Goal: Check status

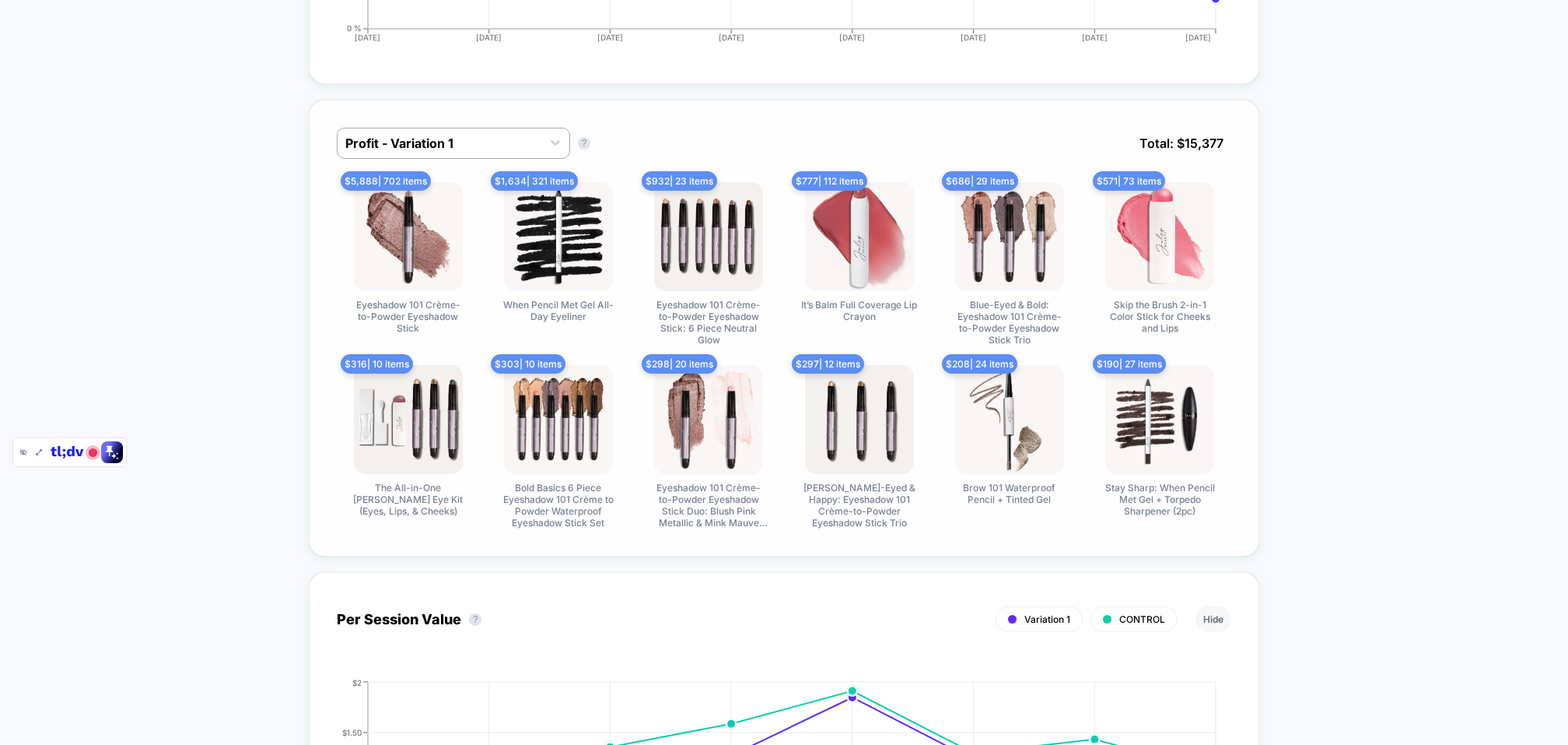
scroll to position [988, 0]
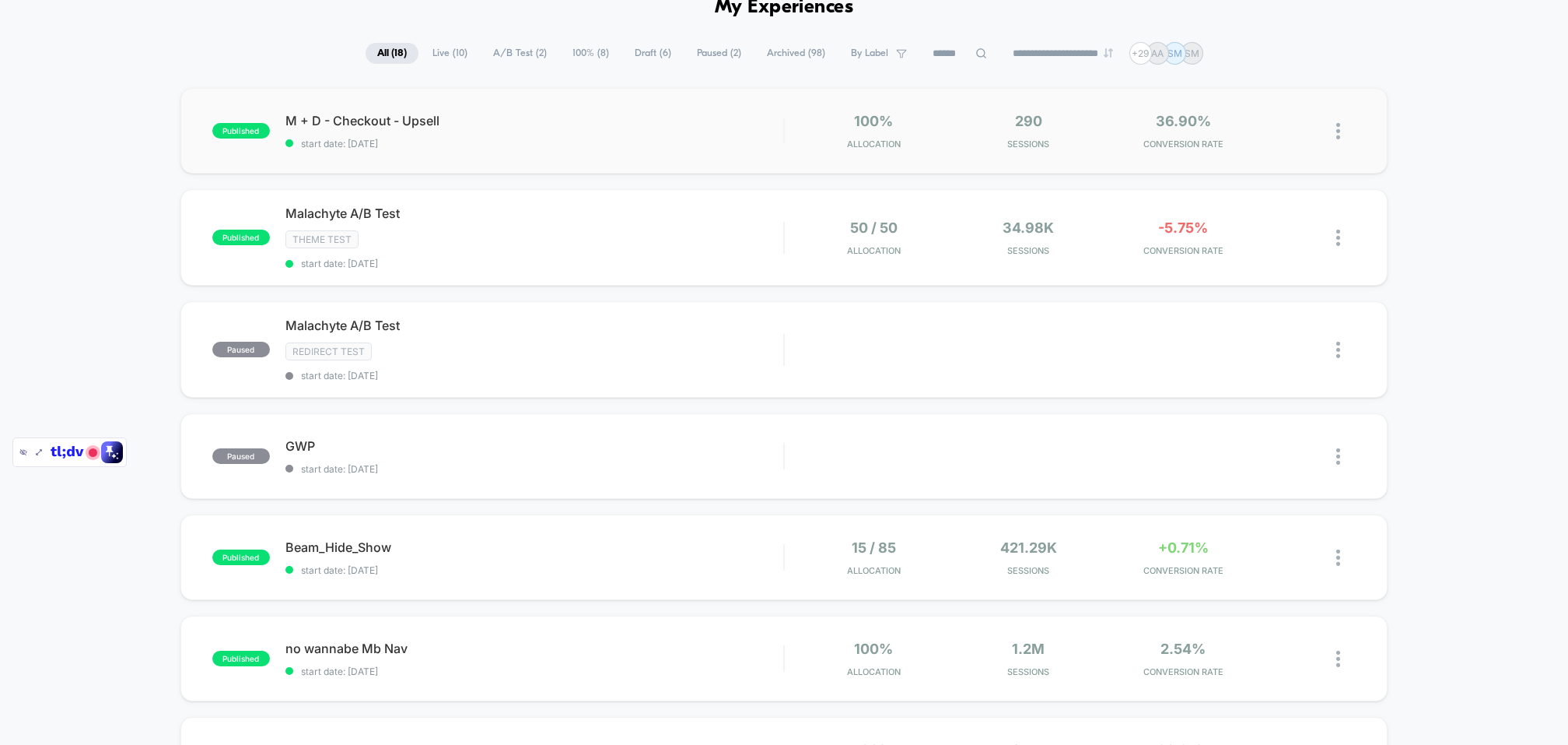
scroll to position [66, 0]
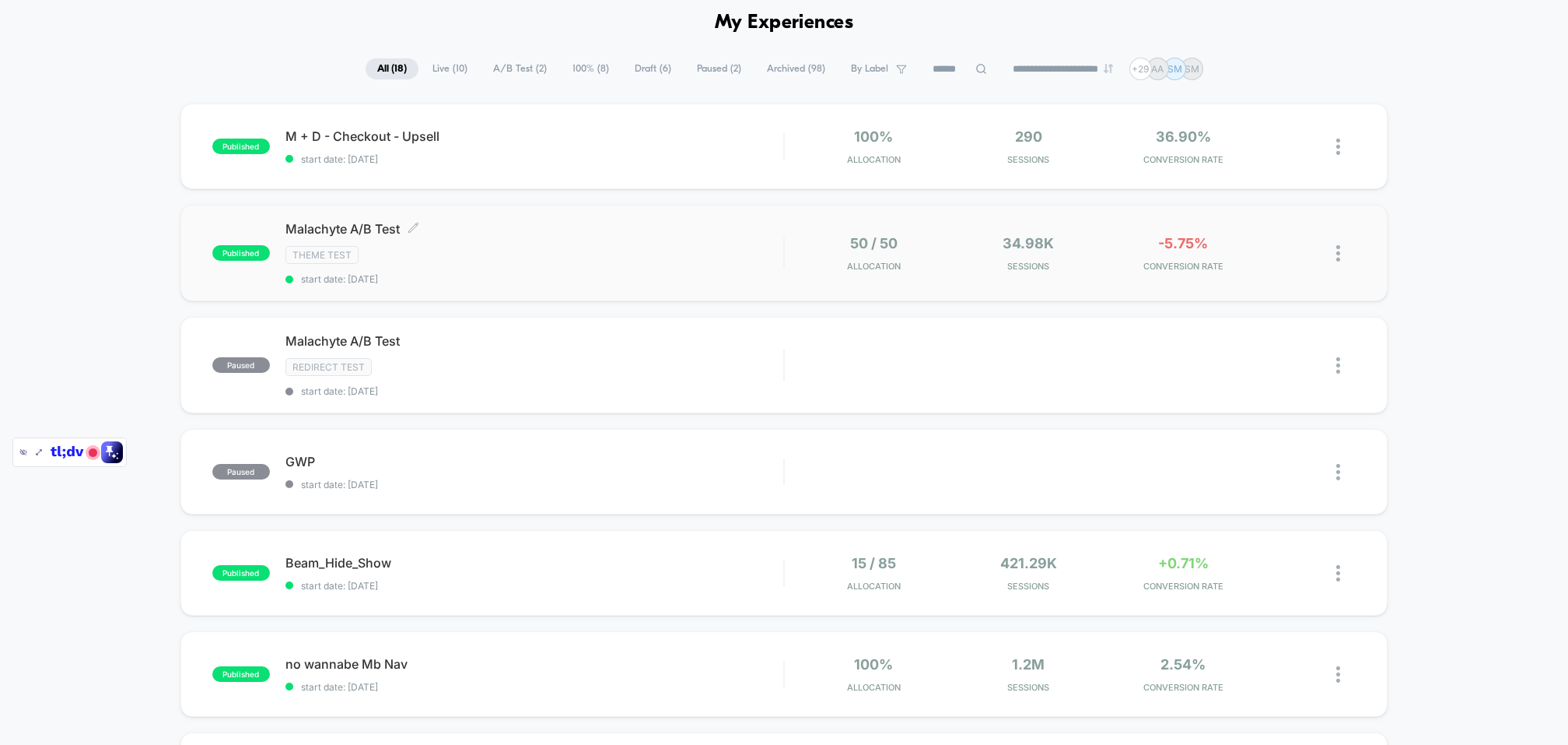
click at [492, 246] on div "Theme Test" at bounding box center [534, 255] width 498 height 18
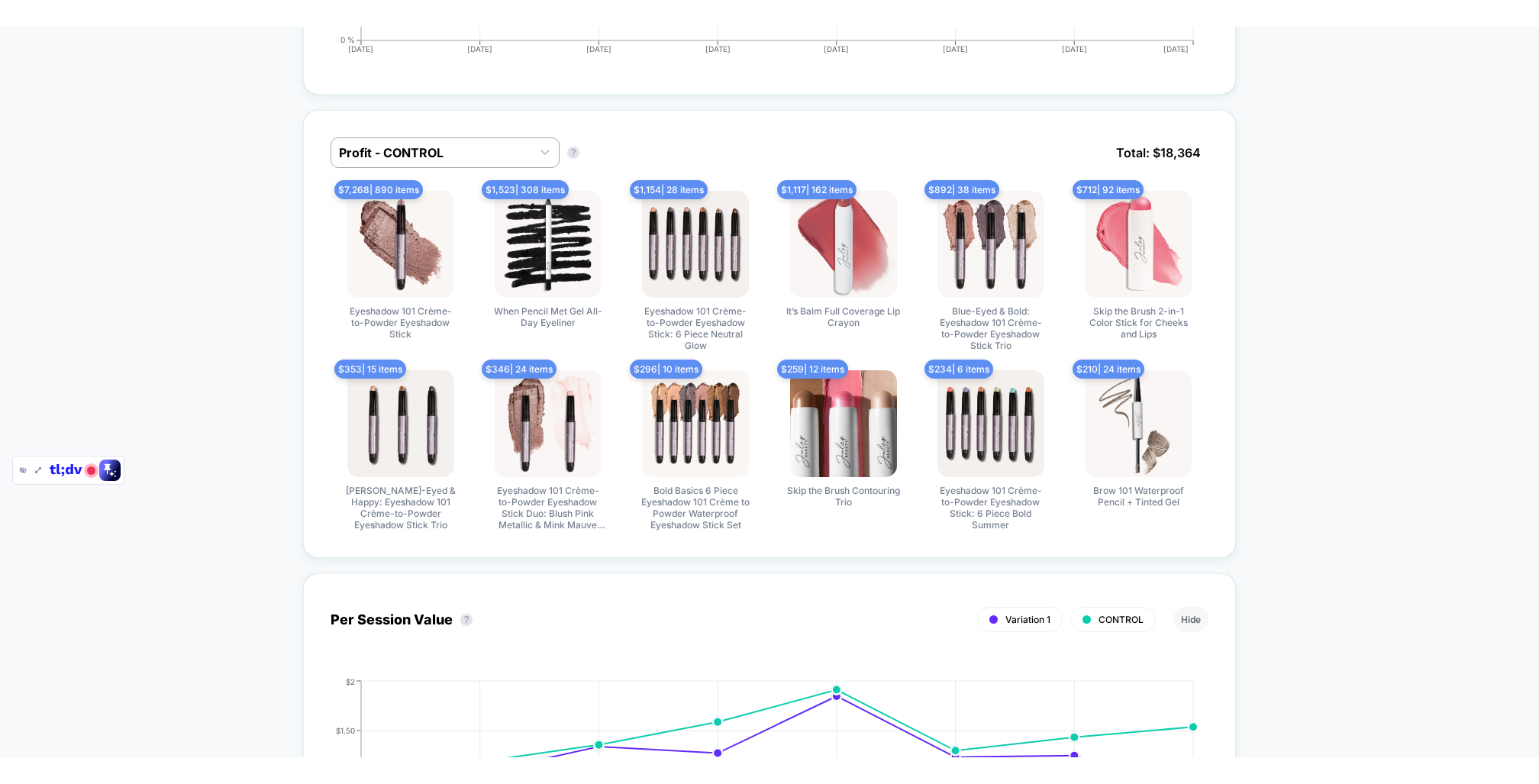
scroll to position [987, 0]
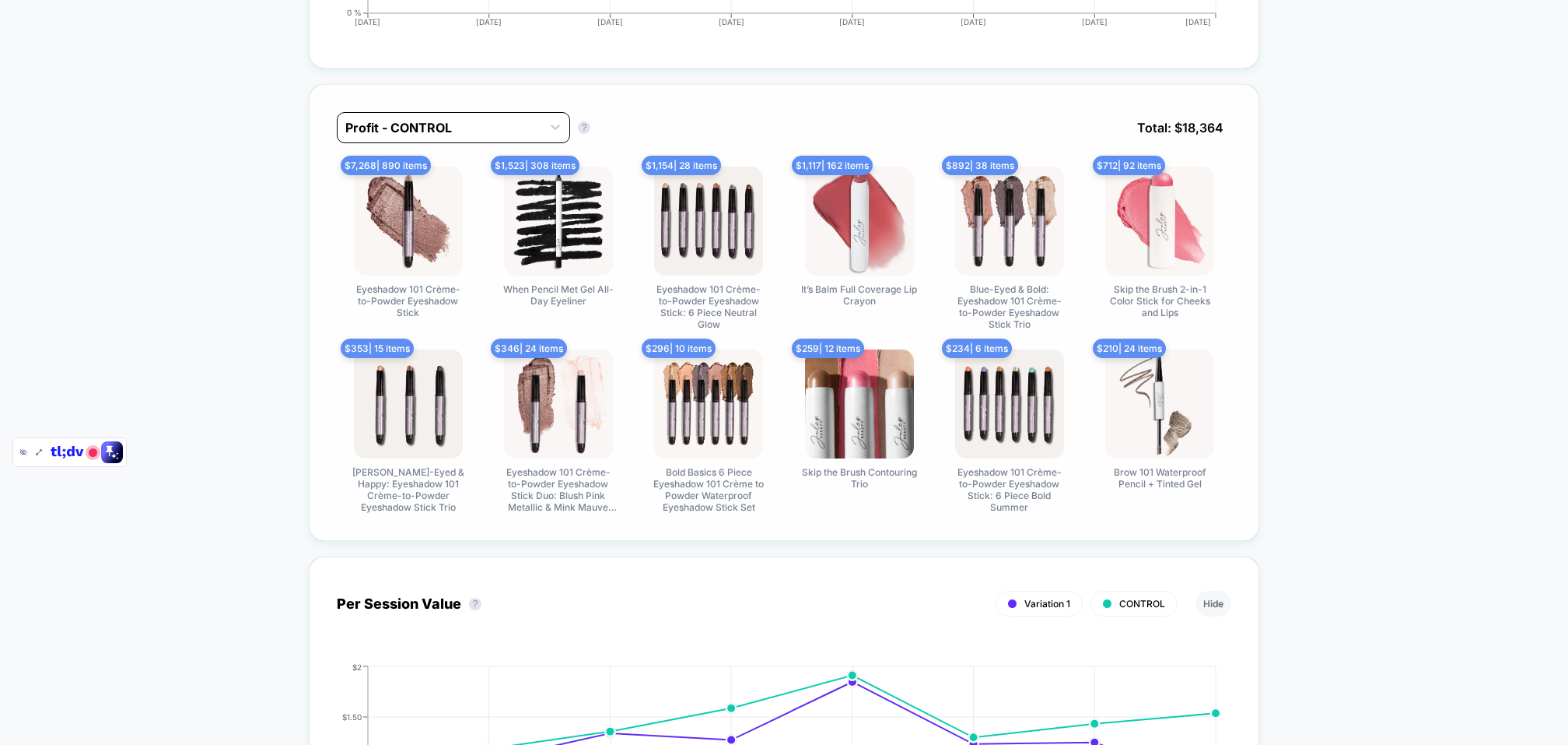
click at [437, 124] on div at bounding box center [439, 127] width 189 height 19
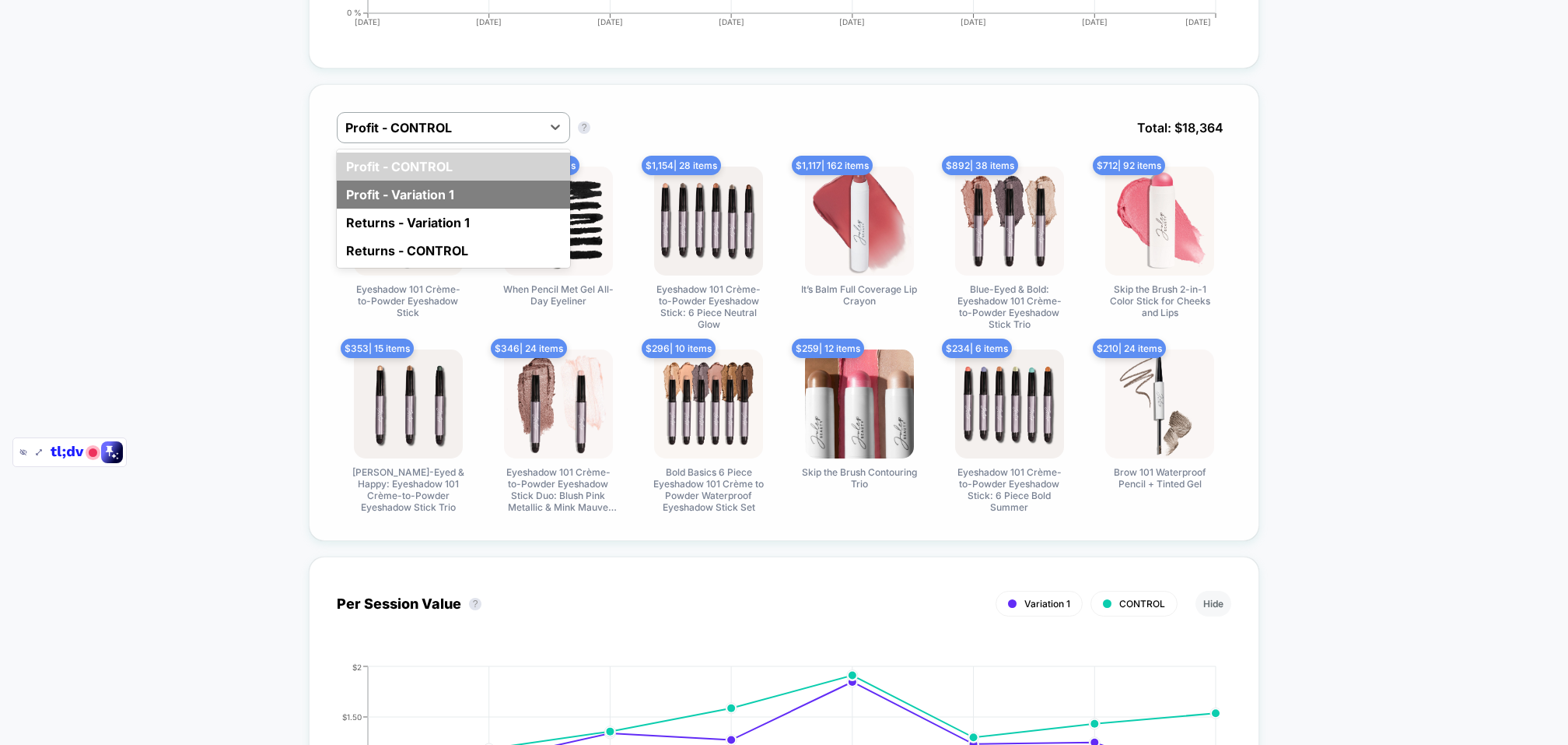
click at [456, 194] on div "Profit - Variation 1" at bounding box center [453, 194] width 233 height 28
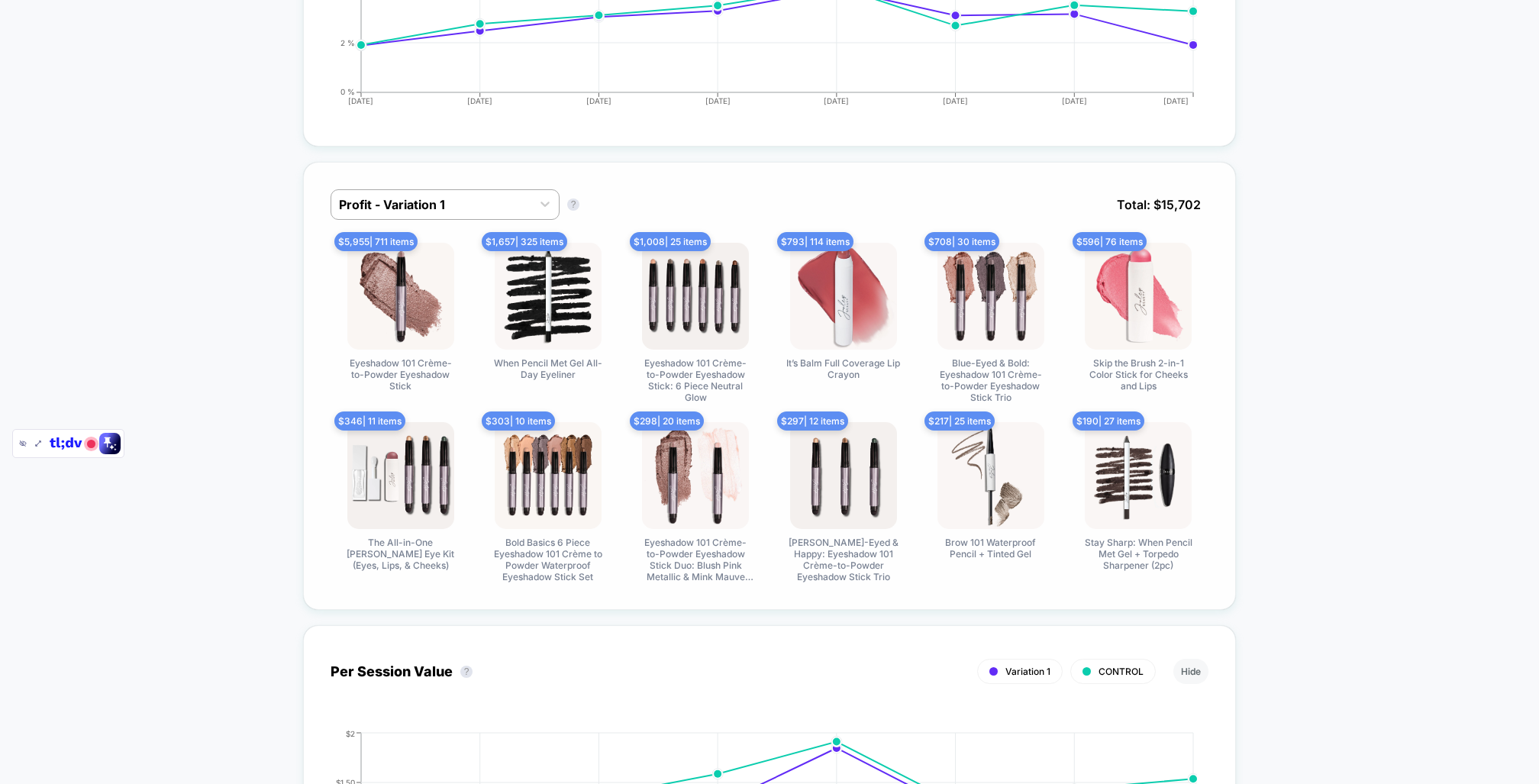
scroll to position [877, 0]
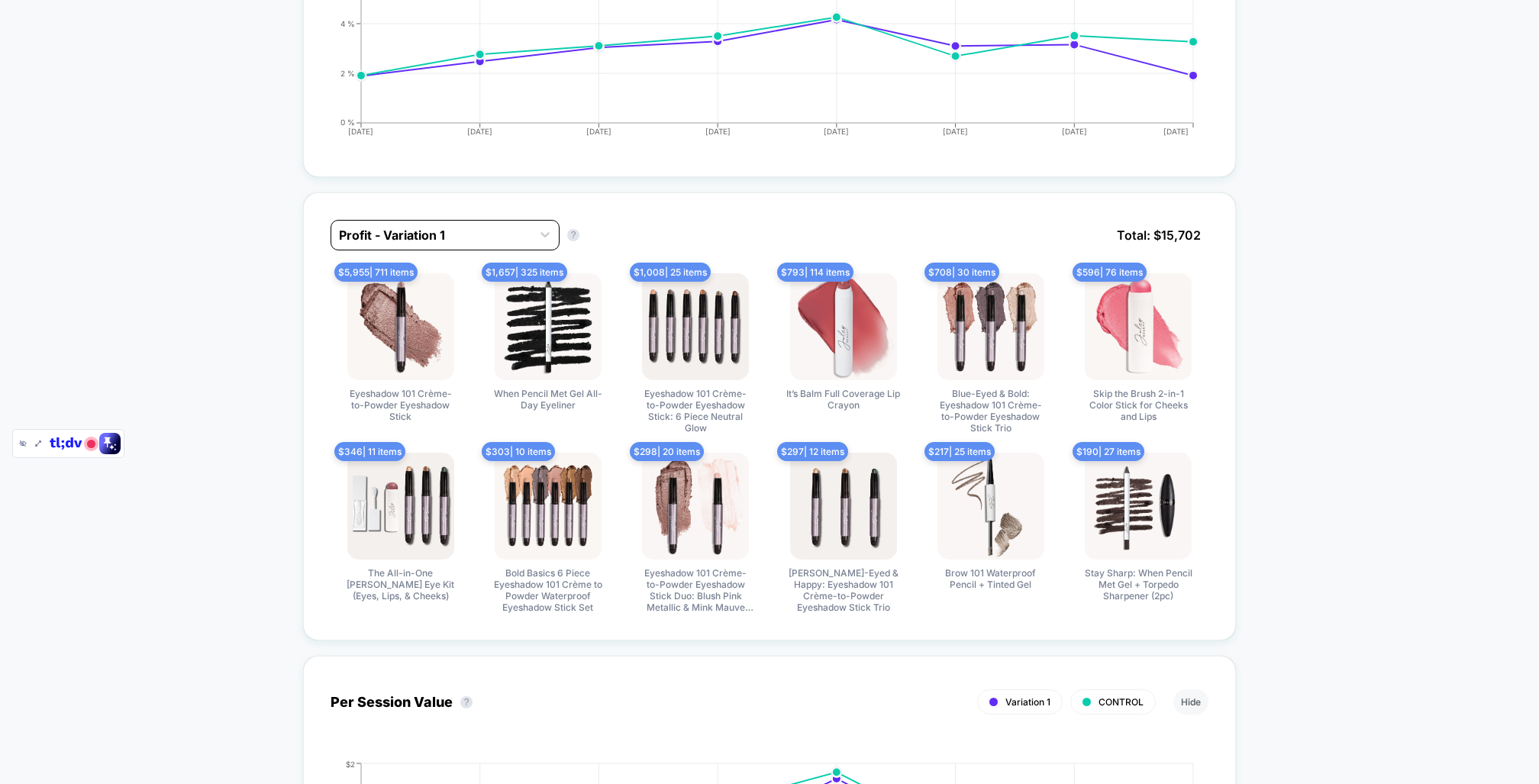
click at [503, 226] on div at bounding box center [431, 235] width 185 height 18
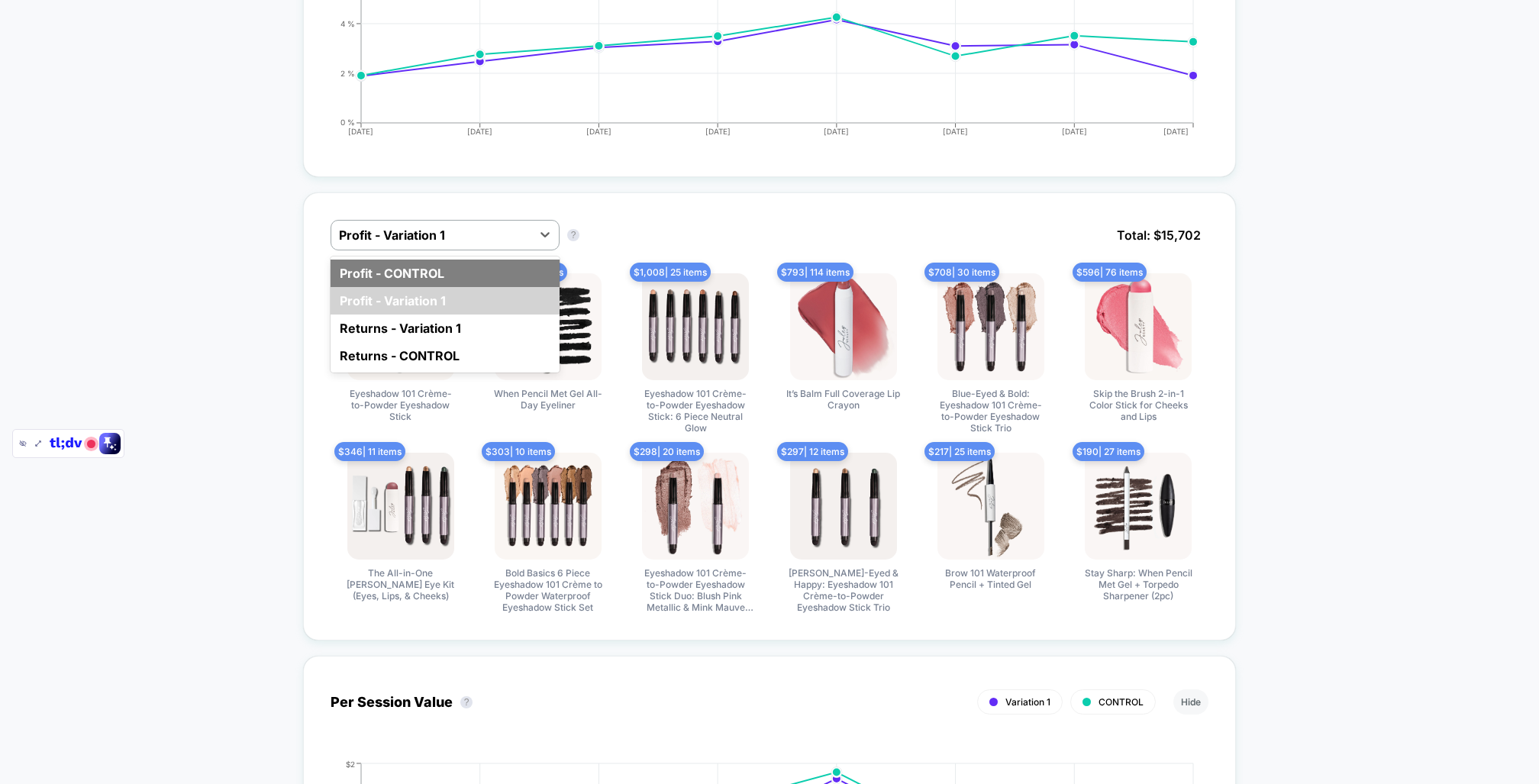
click at [456, 273] on div "Profit - CONTROL" at bounding box center [445, 273] width 229 height 27
